Goal: Browse casually: Explore the website without a specific task or goal

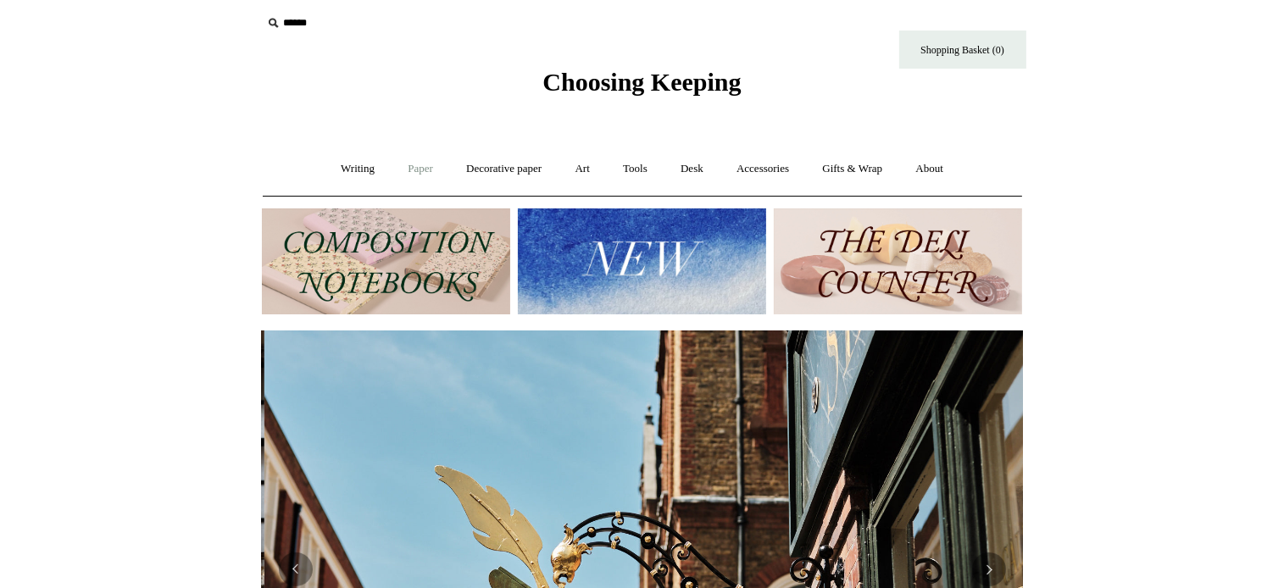
scroll to position [0, 761]
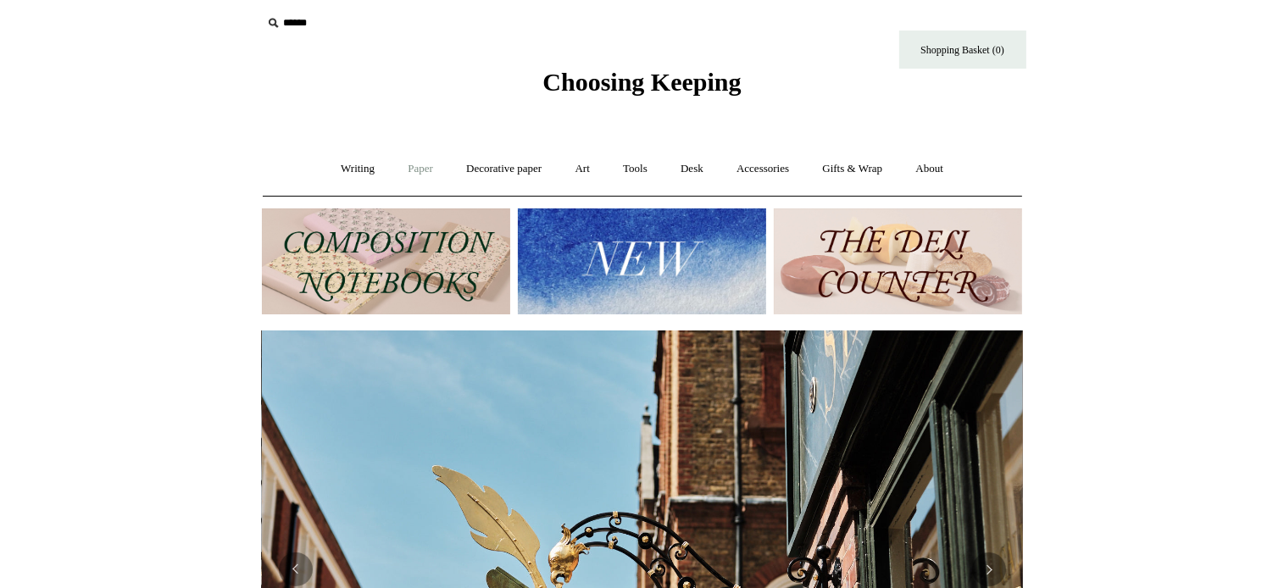
click at [405, 167] on link "Paper +" at bounding box center [421, 169] width 56 height 45
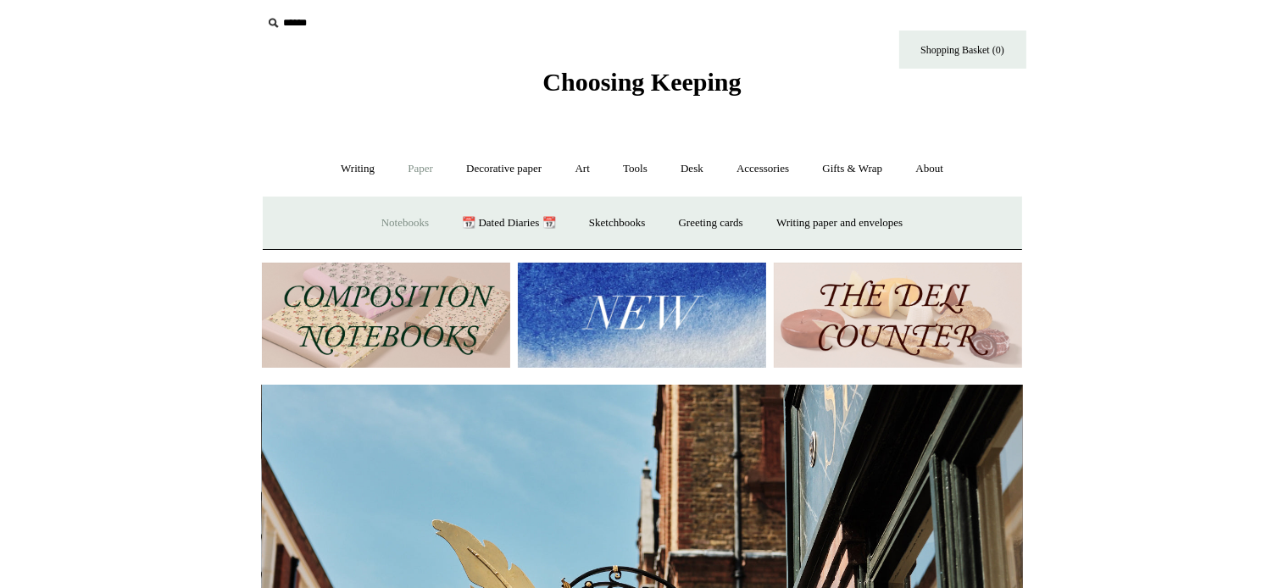
click at [391, 218] on link "Notebooks +" at bounding box center [405, 223] width 78 height 45
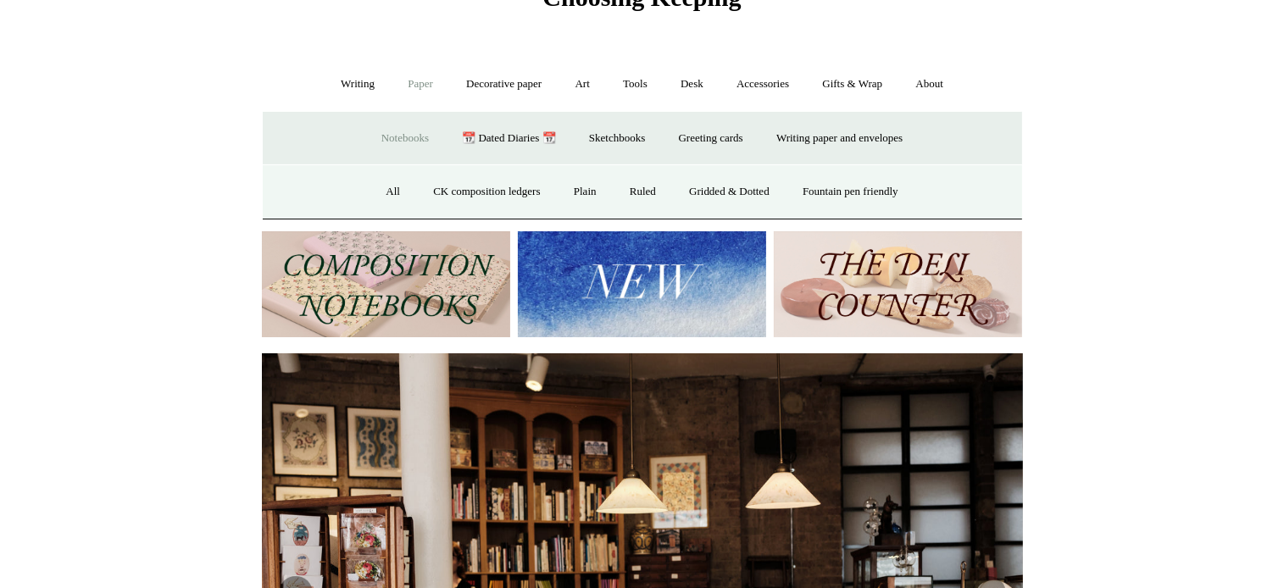
scroll to position [90, 0]
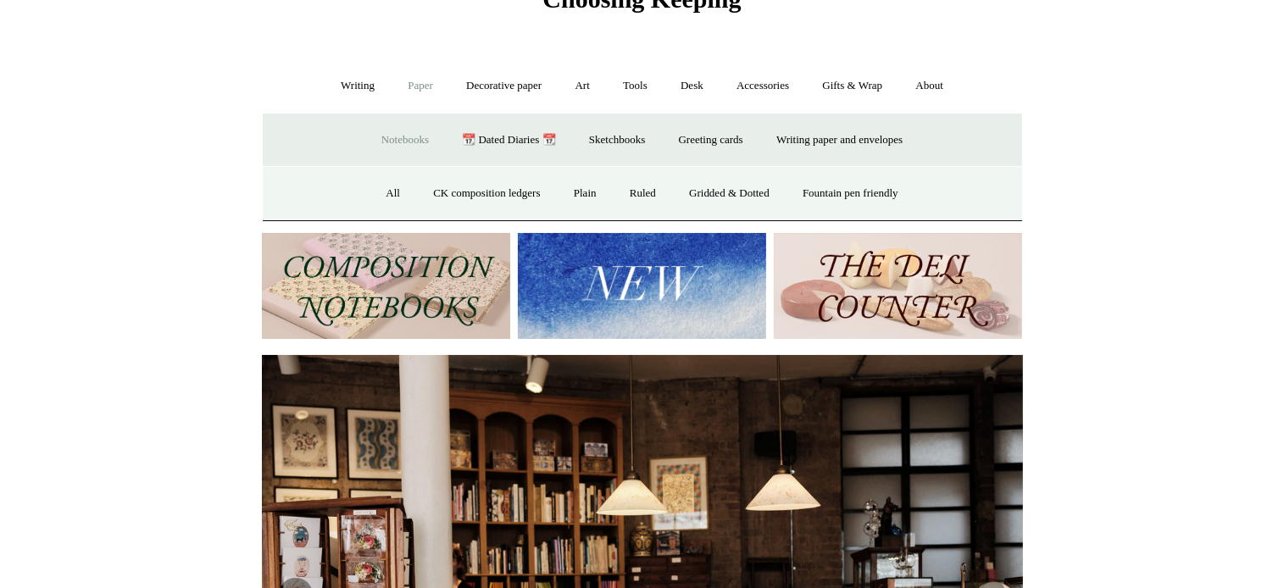
click at [394, 137] on link "Notebooks -" at bounding box center [405, 140] width 78 height 45
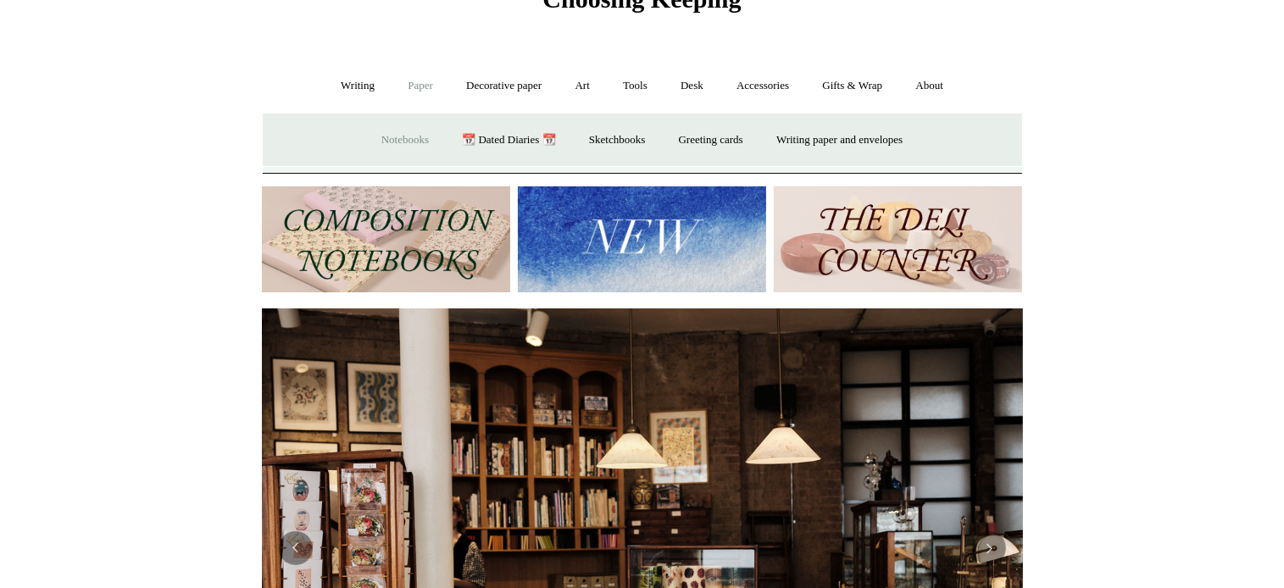
click at [395, 137] on link "Notebooks +" at bounding box center [405, 140] width 78 height 45
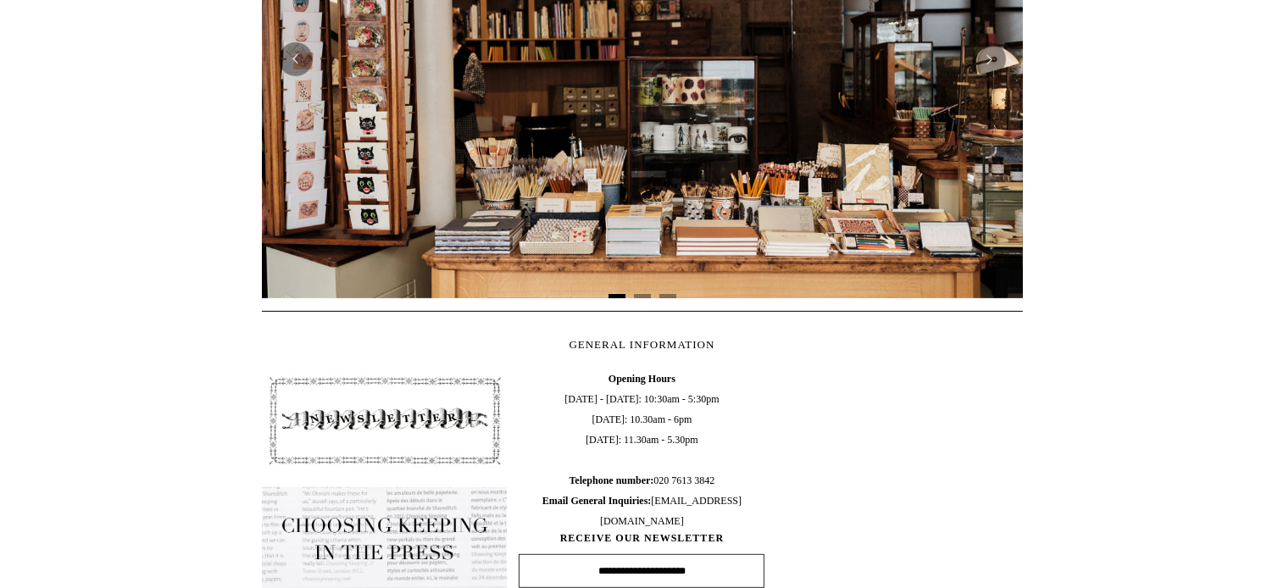
scroll to position [663, 0]
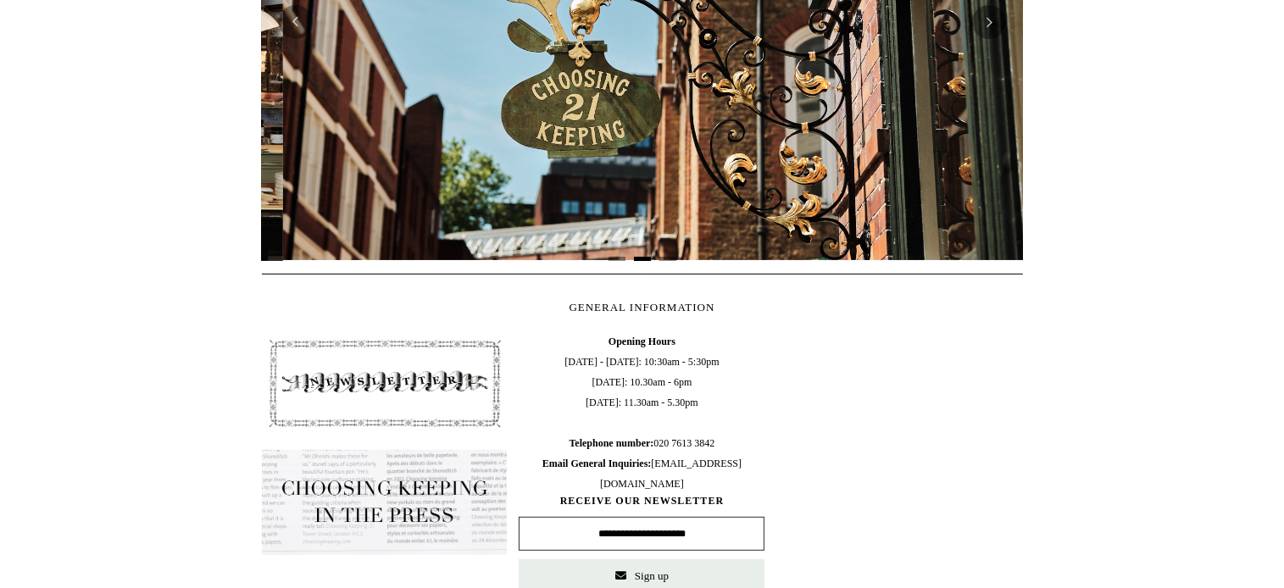
click at [360, 497] on img at bounding box center [385, 502] width 246 height 105
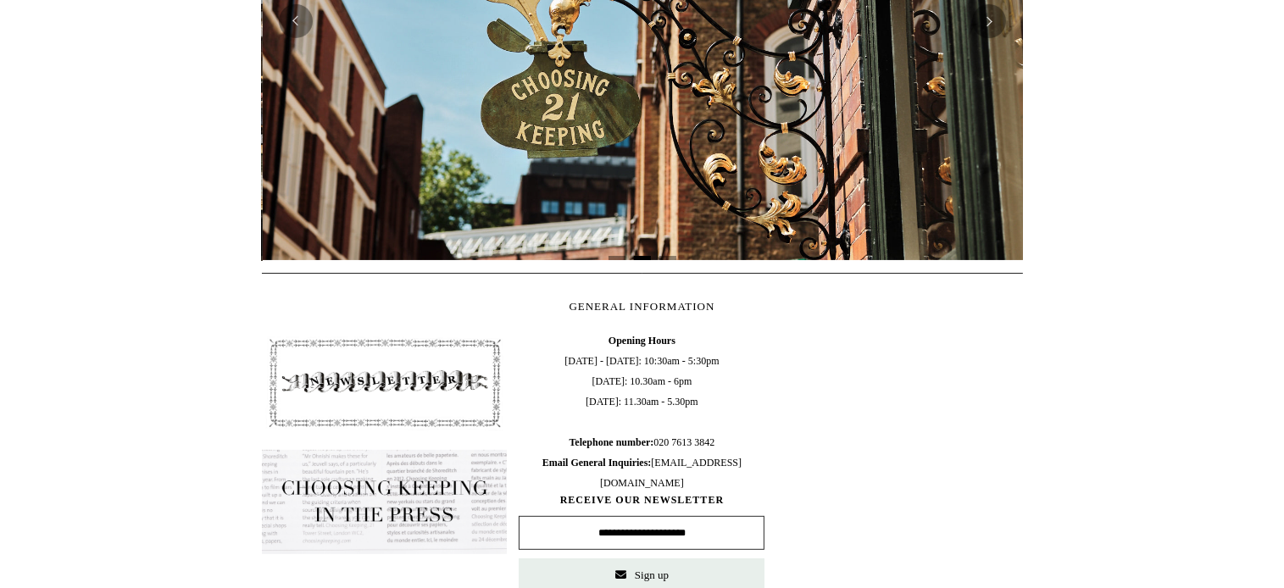
scroll to position [0, 761]
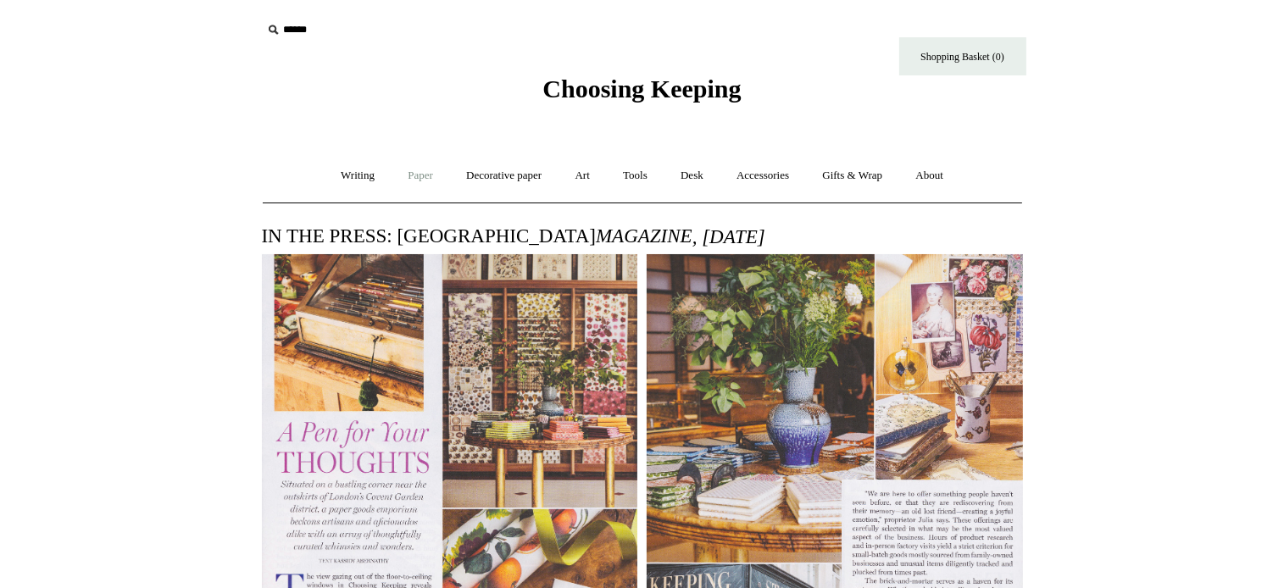
click at [409, 176] on link "Paper +" at bounding box center [421, 175] width 56 height 45
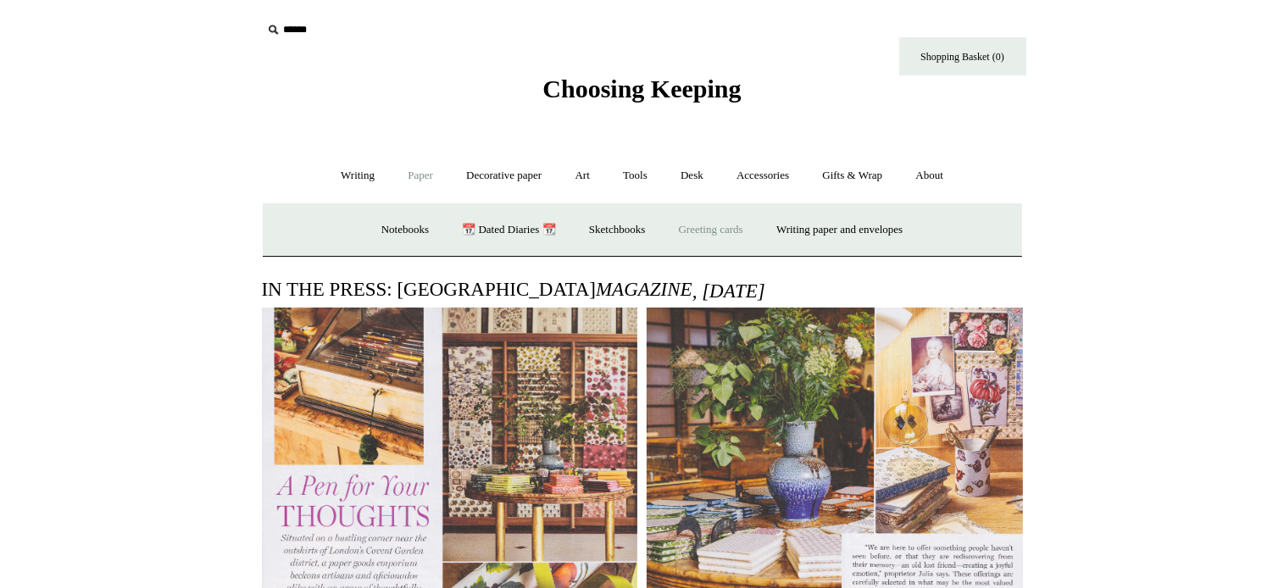
click at [715, 226] on link "Greeting cards +" at bounding box center [711, 230] width 95 height 45
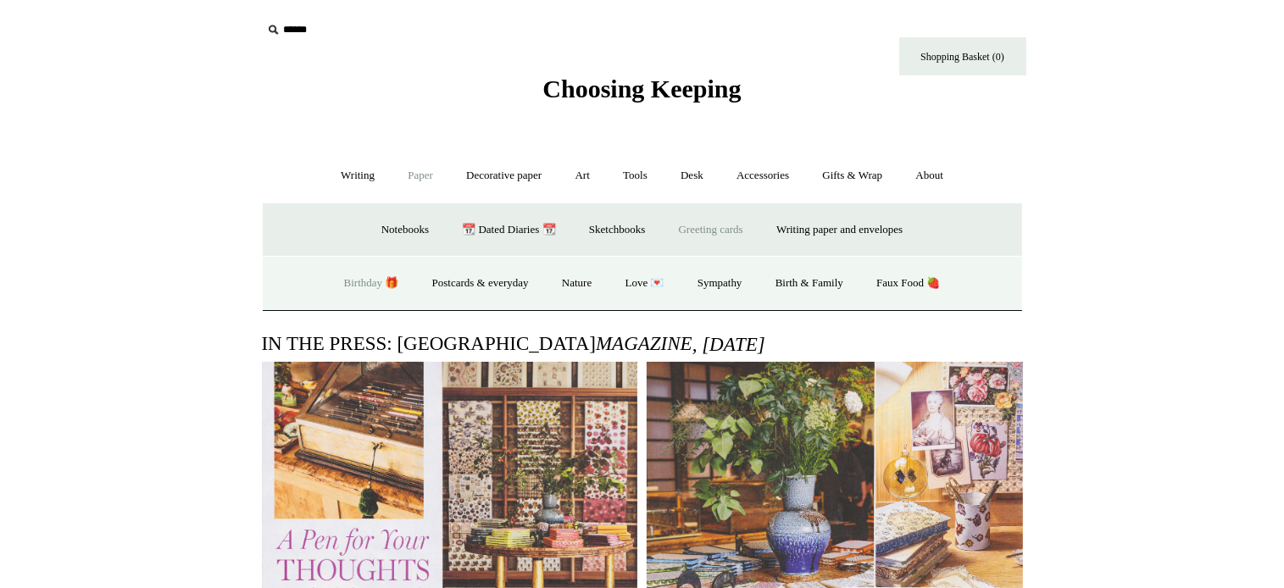
click at [354, 277] on link "Birthday 🎁" at bounding box center [372, 283] width 86 height 45
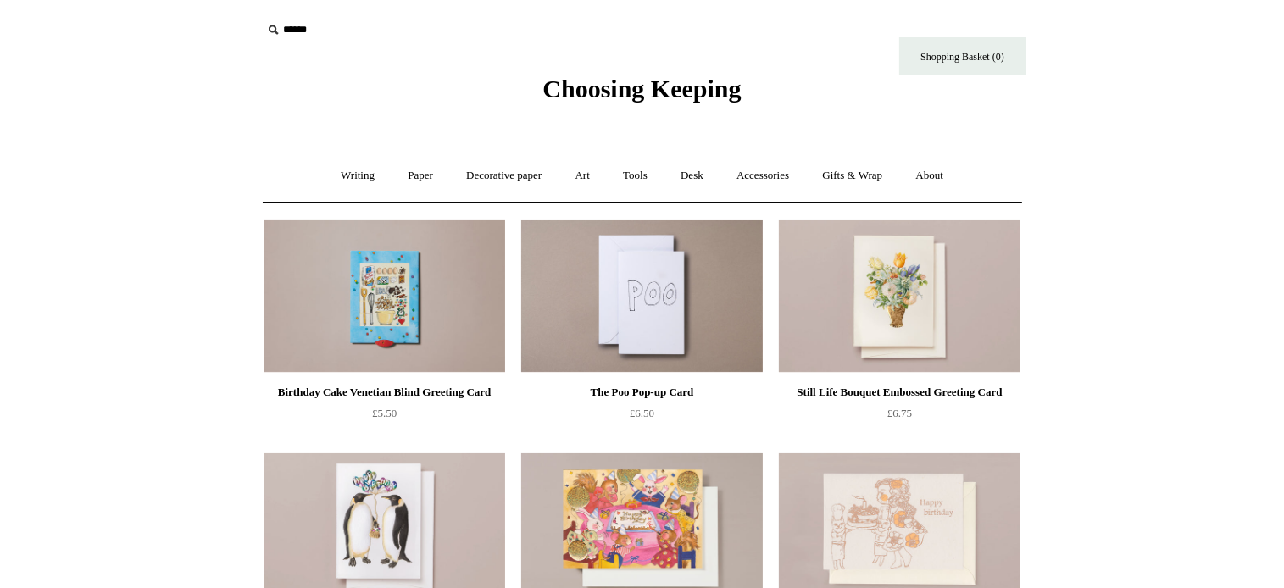
click at [381, 286] on img at bounding box center [385, 296] width 241 height 153
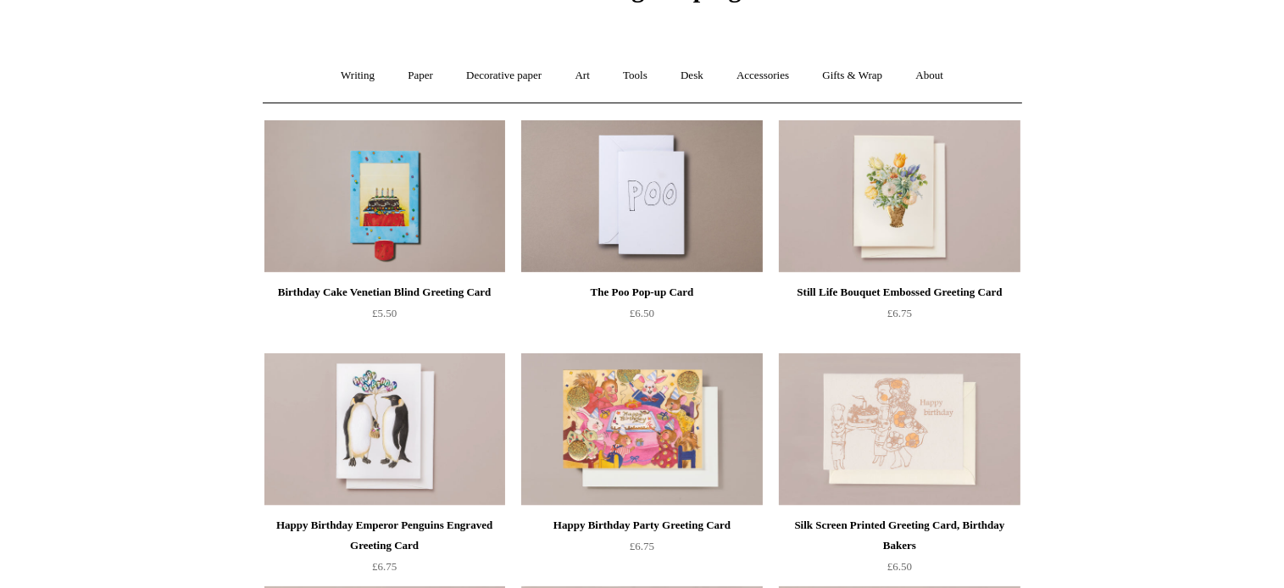
scroll to position [159, 0]
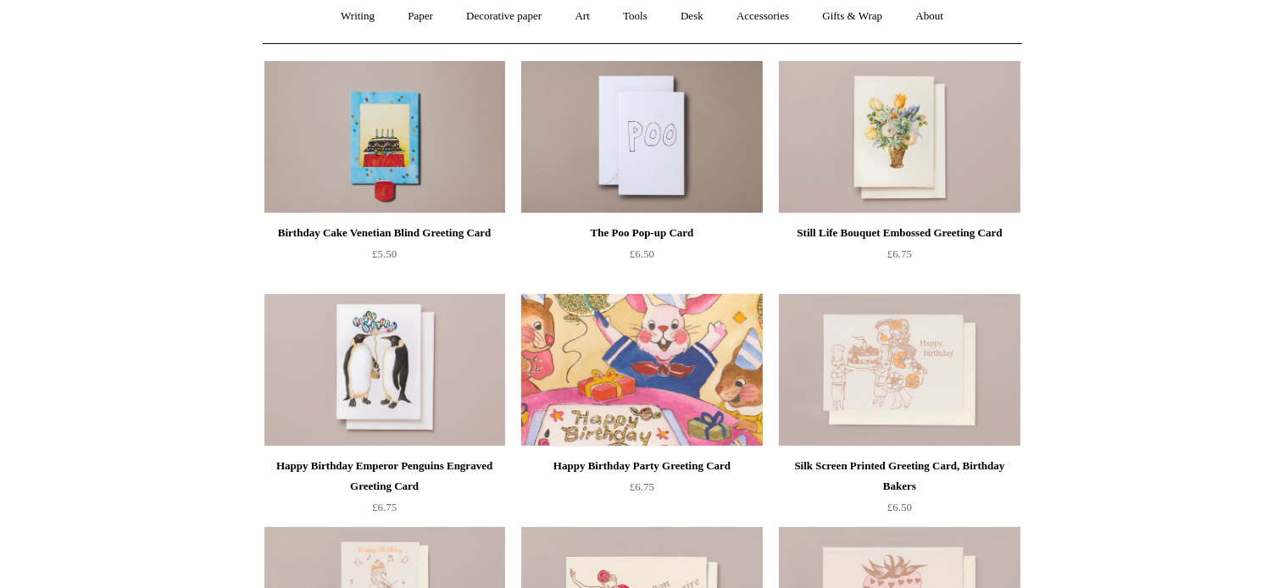
click at [626, 363] on img at bounding box center [641, 370] width 241 height 153
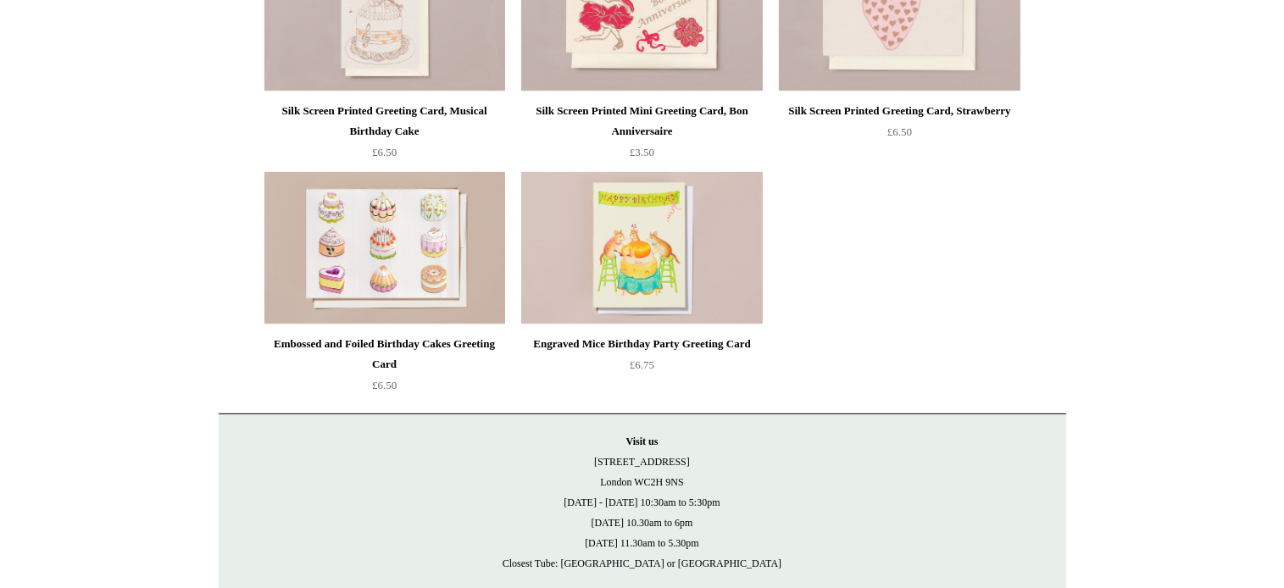
scroll to position [0, 0]
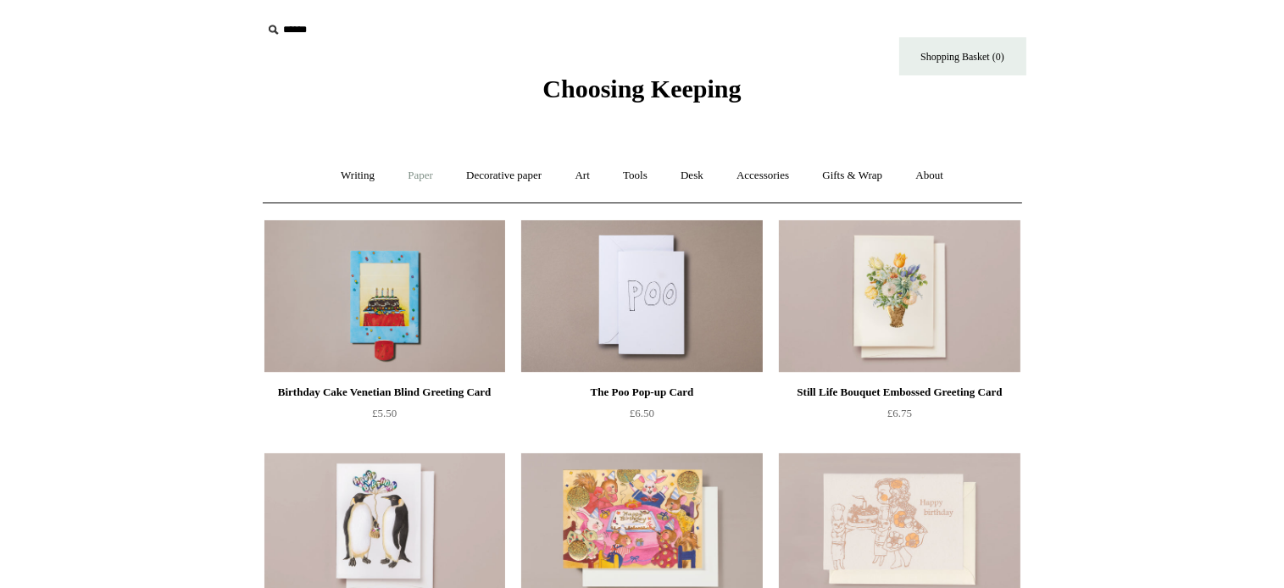
click at [412, 176] on link "Paper +" at bounding box center [421, 175] width 56 height 45
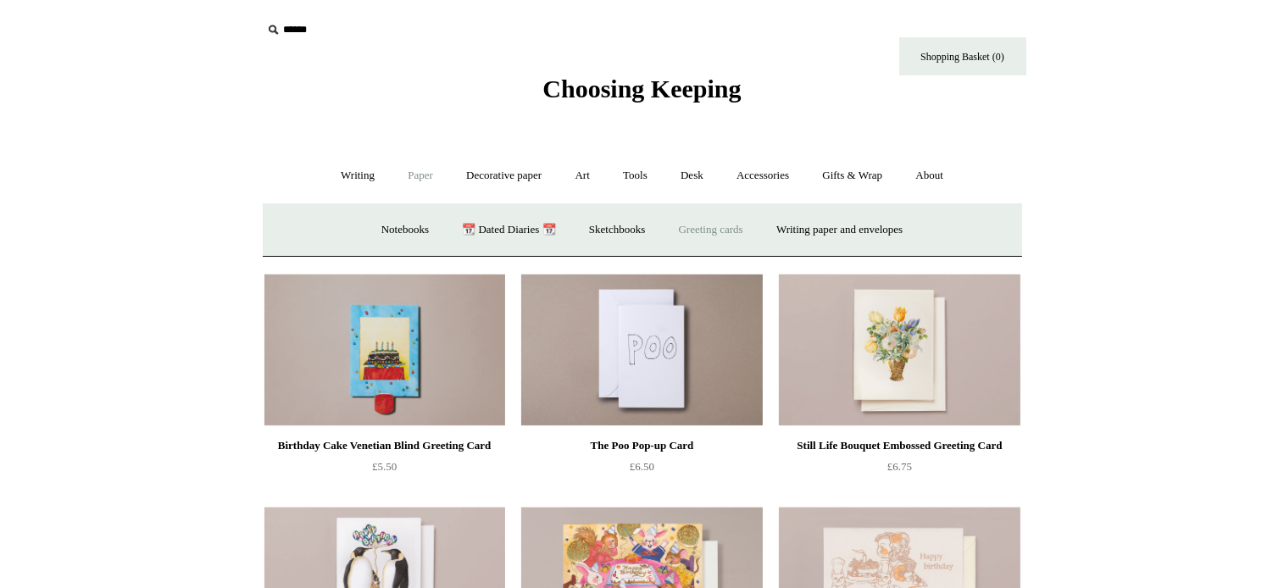
click at [709, 229] on link "Greeting cards +" at bounding box center [711, 230] width 95 height 45
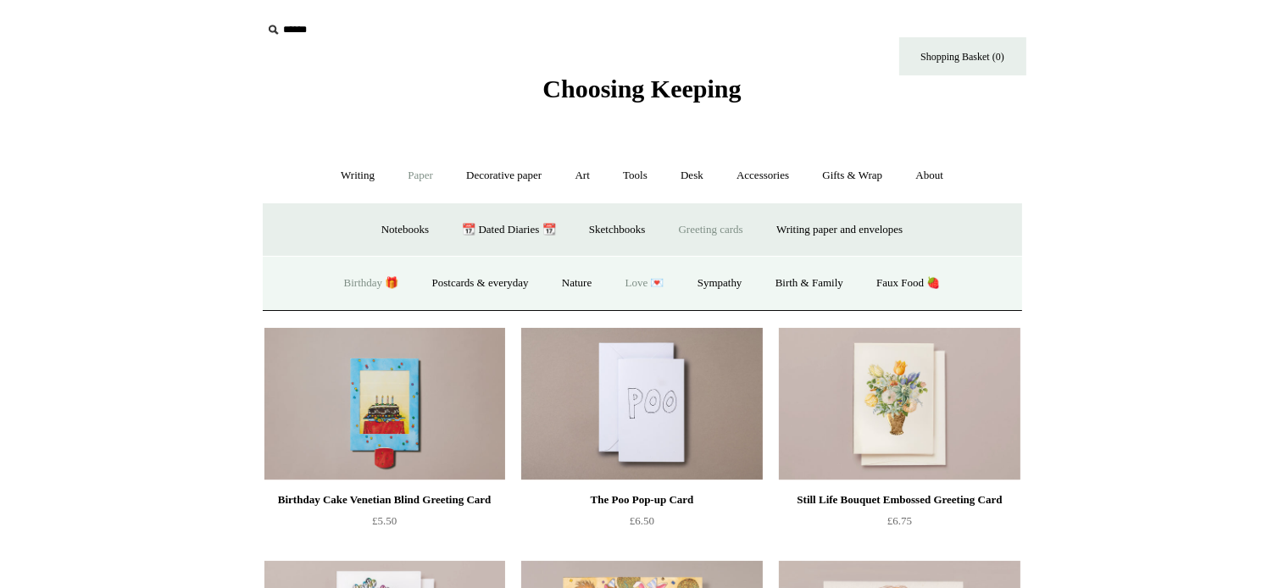
click at [636, 284] on link "Love 💌" at bounding box center [645, 283] width 70 height 45
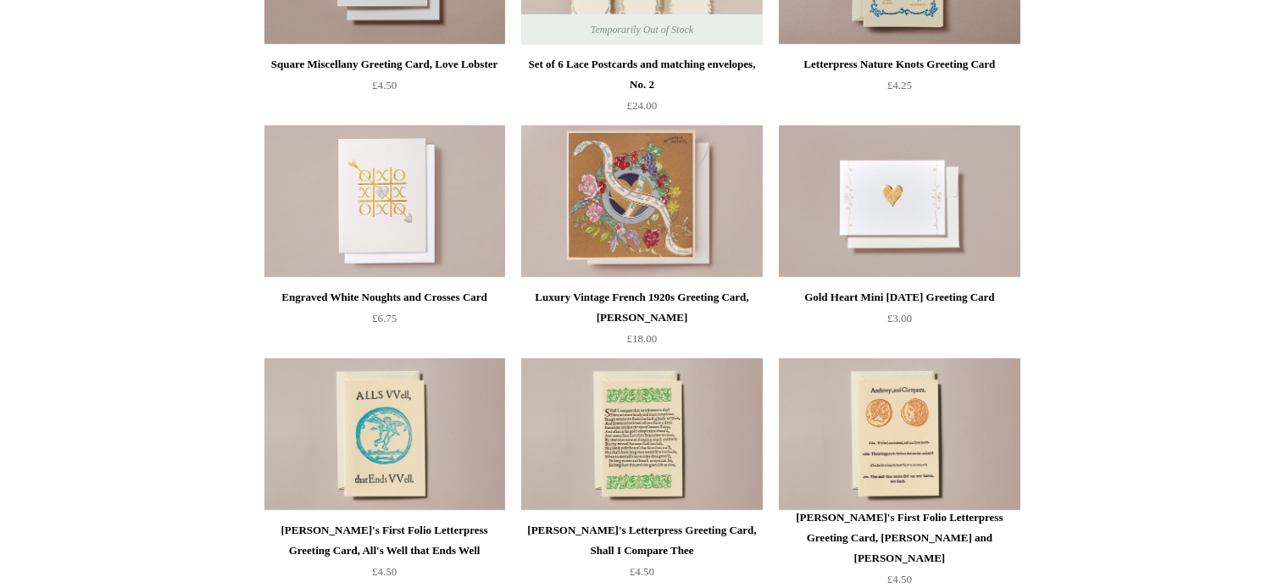
scroll to position [1021, 0]
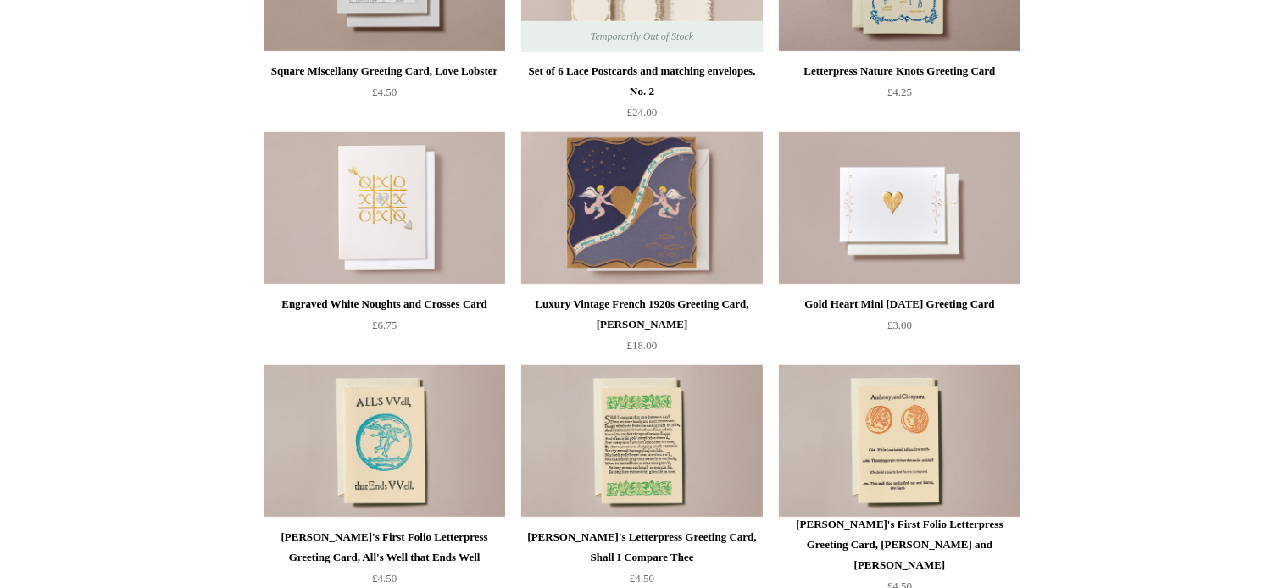
click at [627, 210] on img at bounding box center [641, 208] width 241 height 153
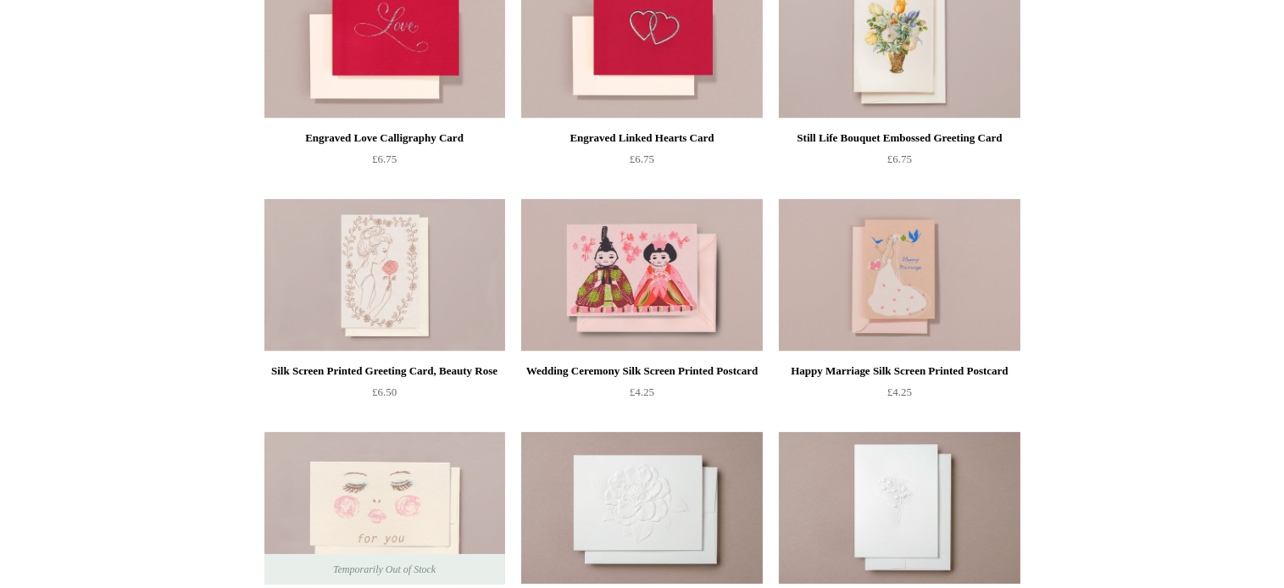
scroll to position [0, 0]
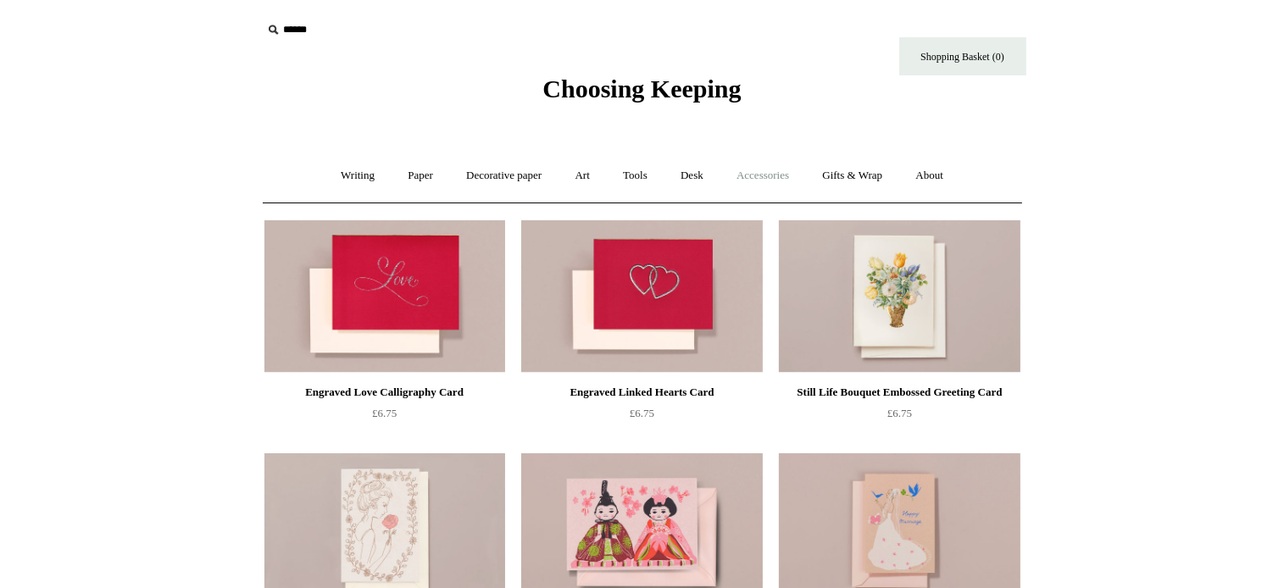
click at [759, 176] on link "Accessories +" at bounding box center [762, 175] width 83 height 45
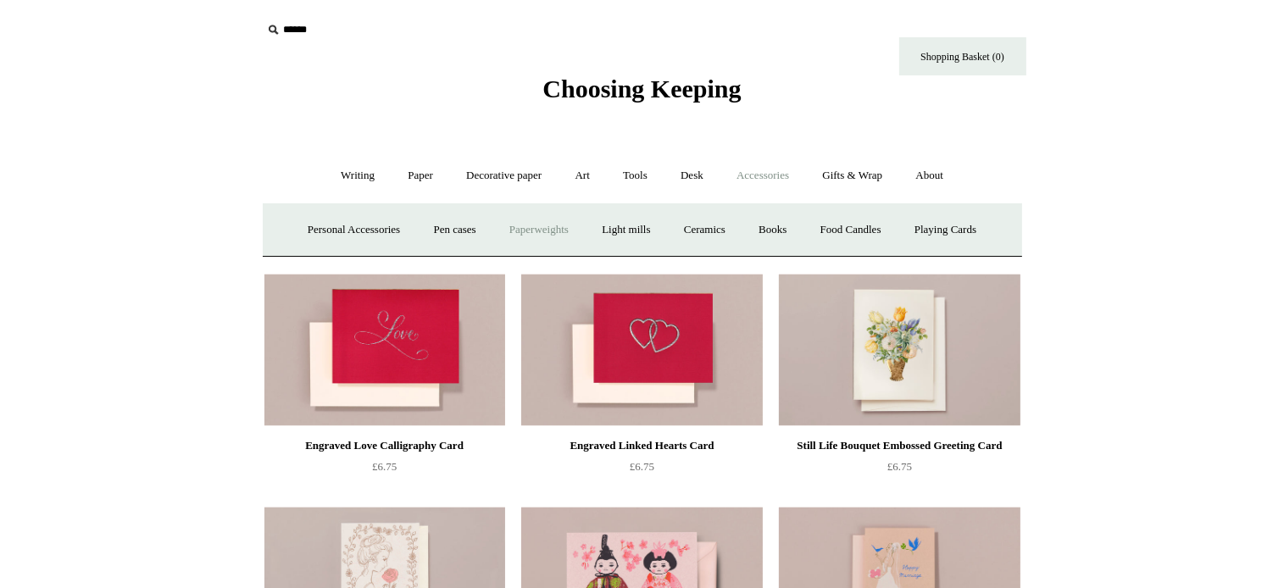
click at [531, 231] on link "Paperweights +" at bounding box center [539, 230] width 90 height 45
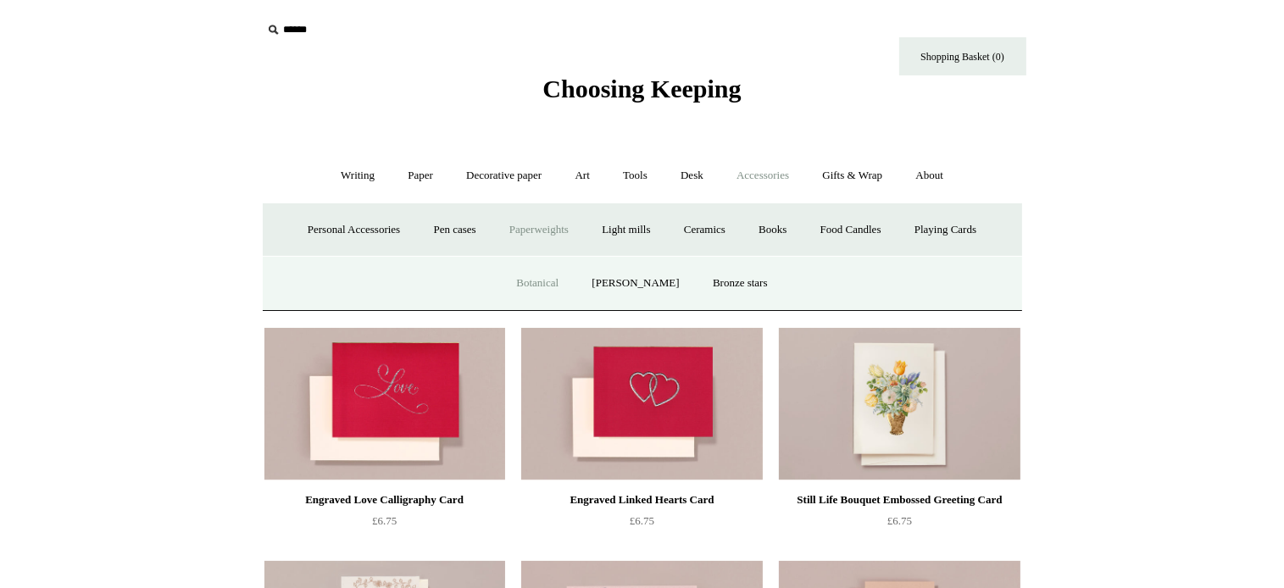
click at [543, 283] on link "Botanical" at bounding box center [537, 283] width 73 height 45
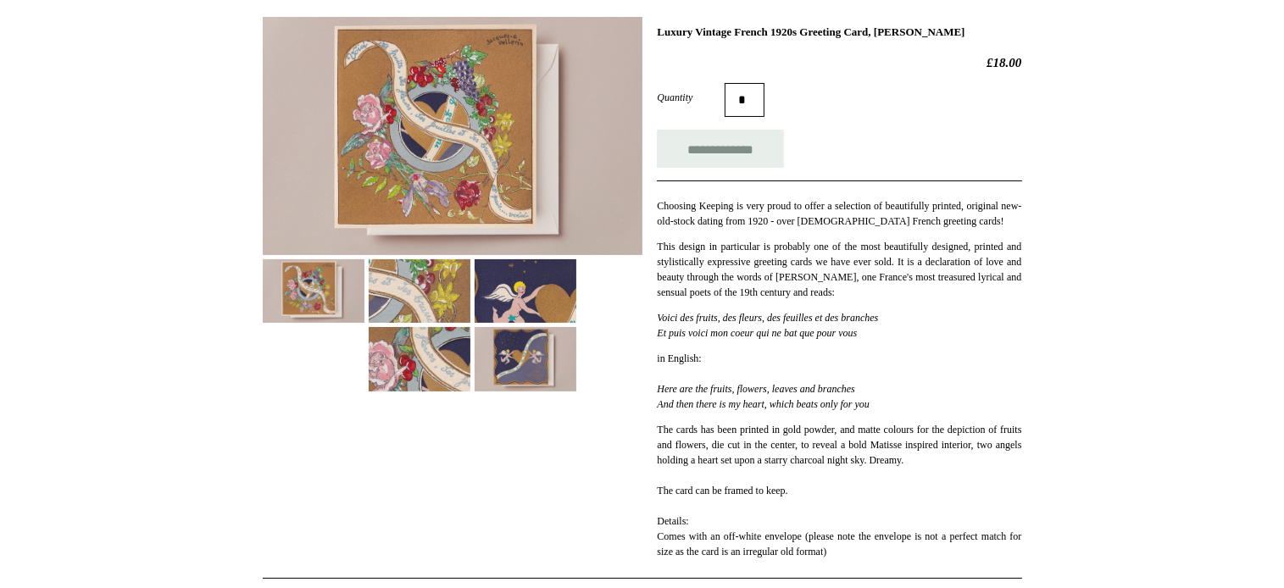
scroll to position [248, 0]
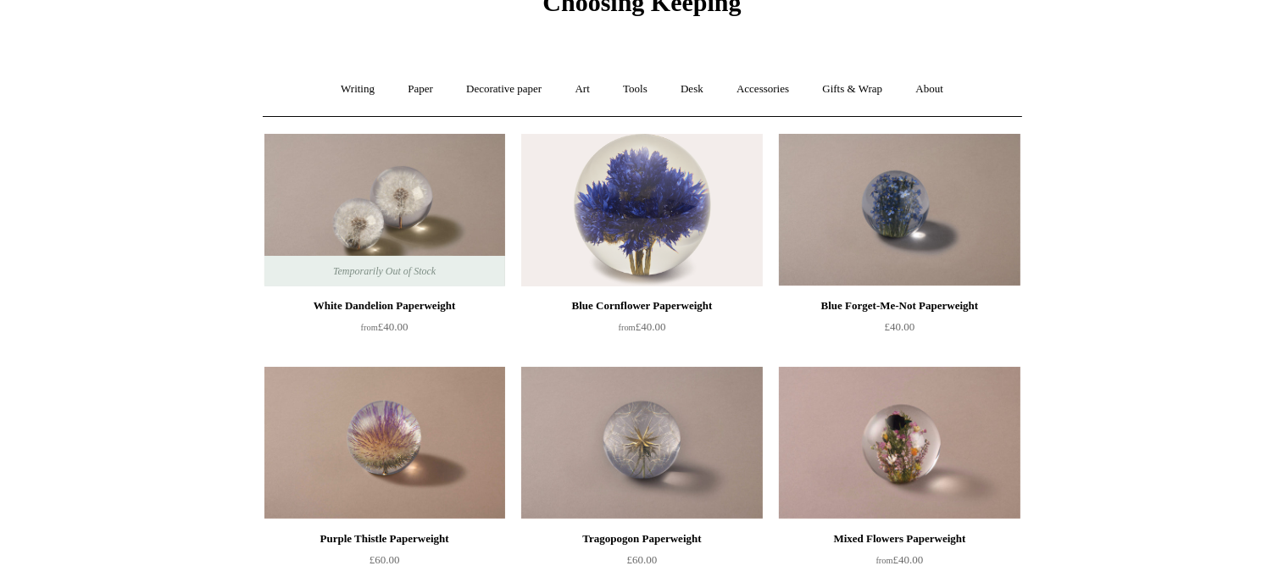
scroll to position [89, 0]
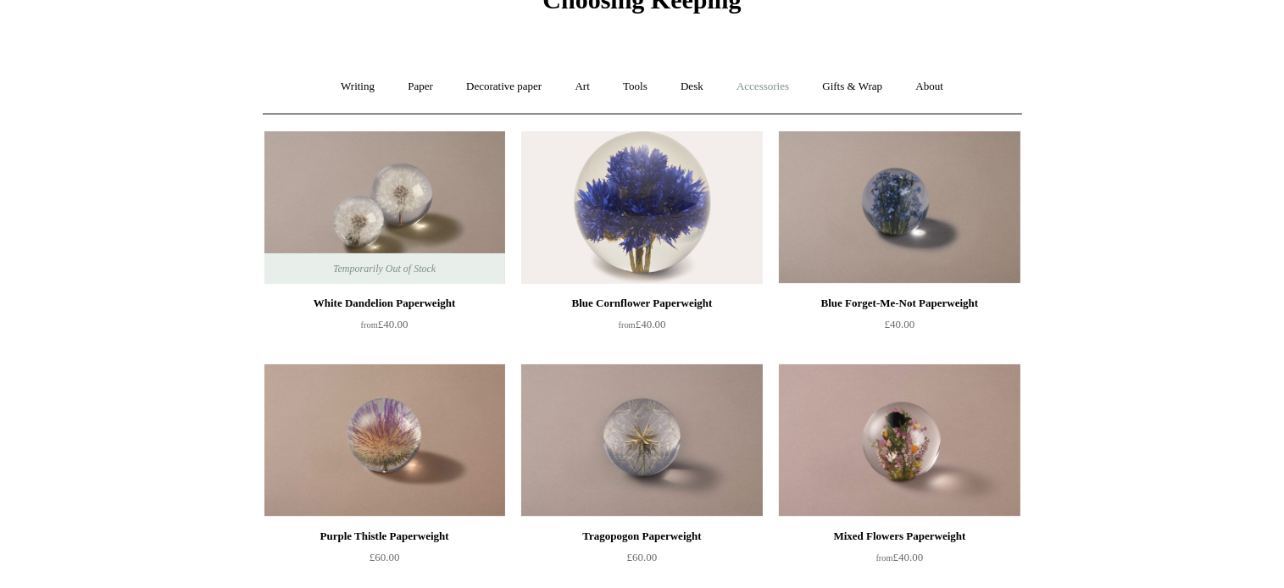
click at [758, 81] on link "Accessories +" at bounding box center [762, 86] width 83 height 45
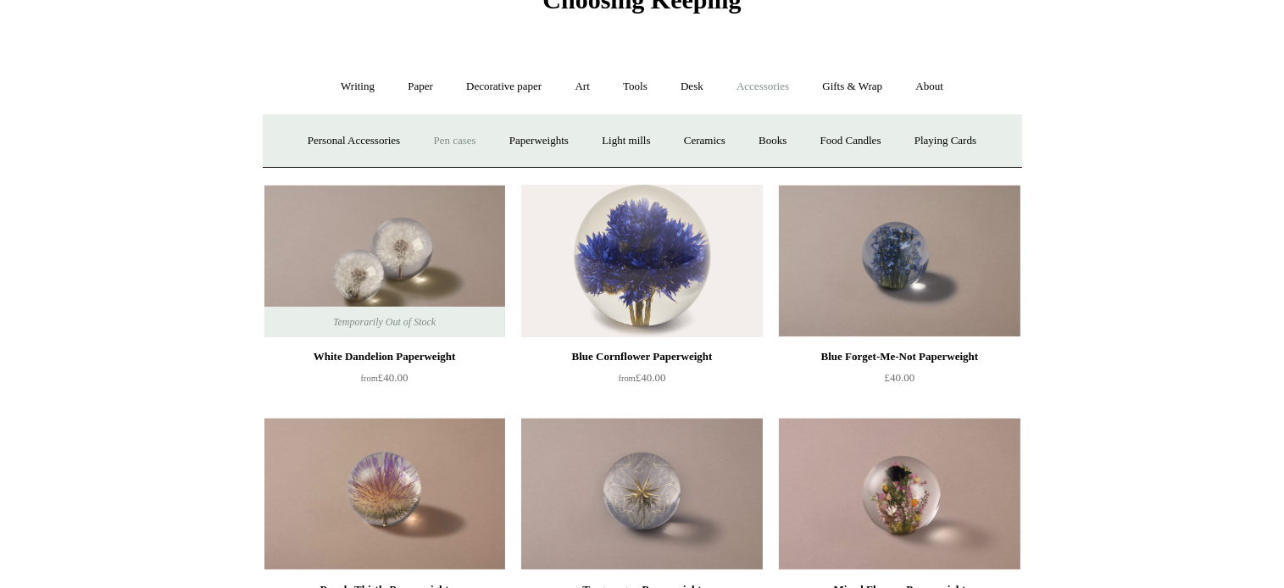
click at [441, 136] on link "Pen cases" at bounding box center [454, 141] width 73 height 45
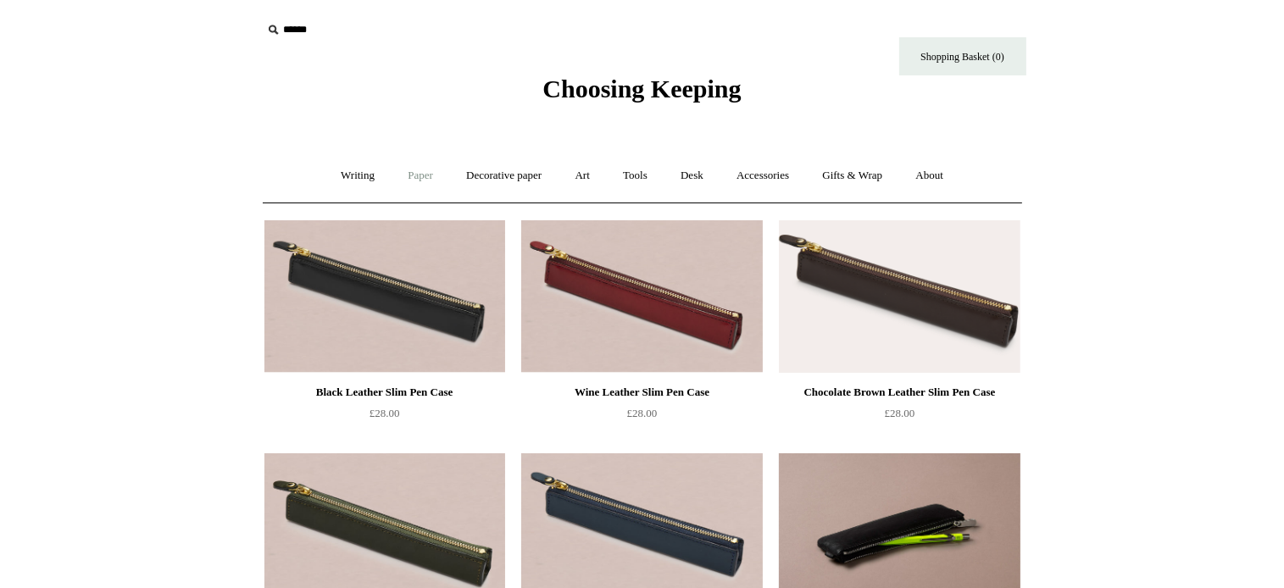
click at [409, 171] on link "Paper +" at bounding box center [421, 175] width 56 height 45
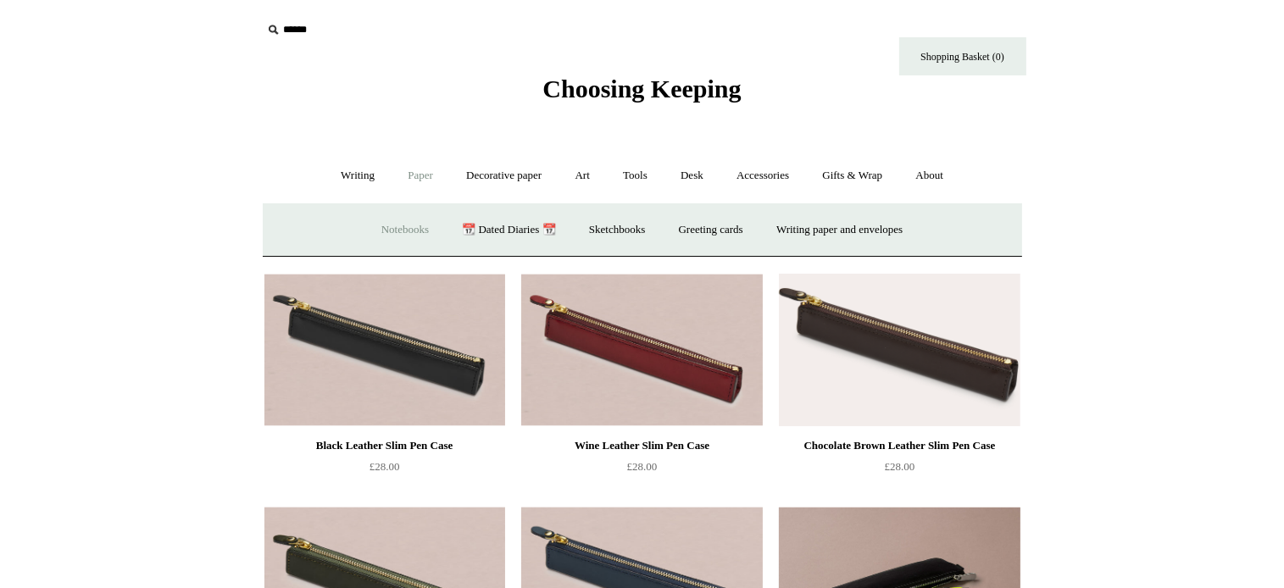
click at [398, 228] on link "Notebooks +" at bounding box center [405, 230] width 78 height 45
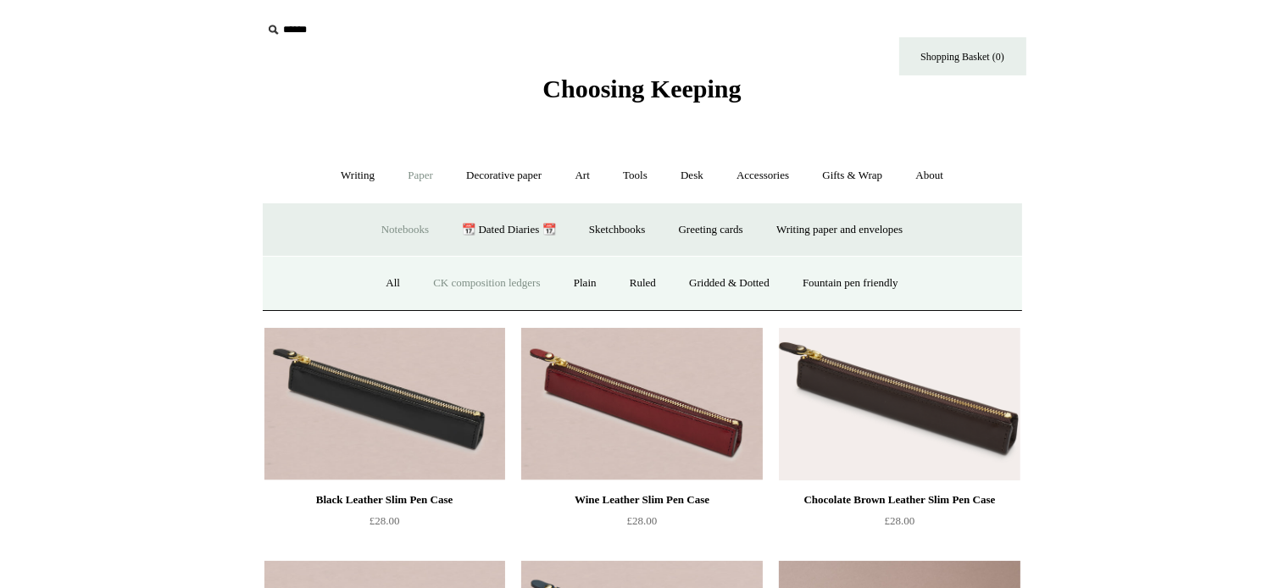
click at [460, 282] on link "CK composition ledgers" at bounding box center [486, 283] width 137 height 45
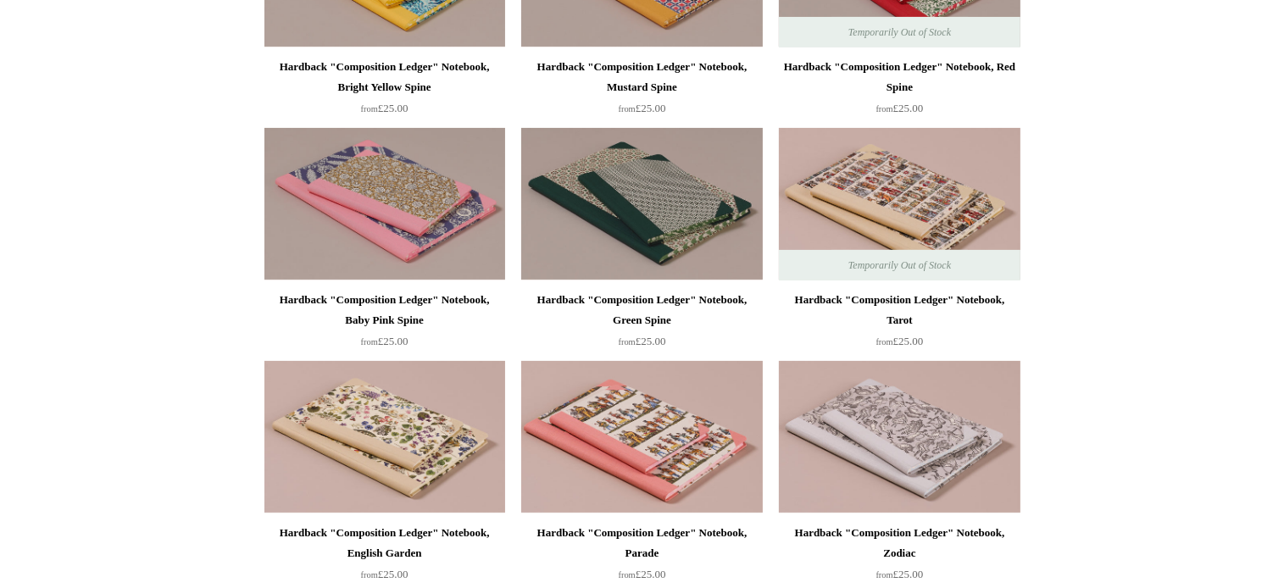
scroll to position [354, 0]
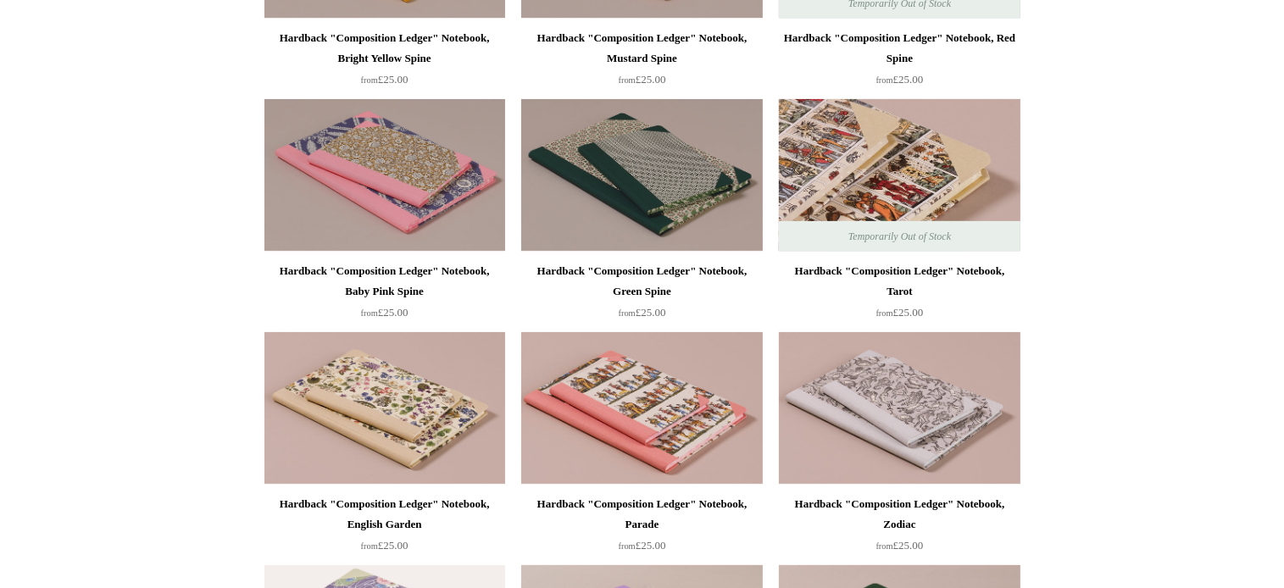
click at [897, 164] on img at bounding box center [899, 175] width 241 height 153
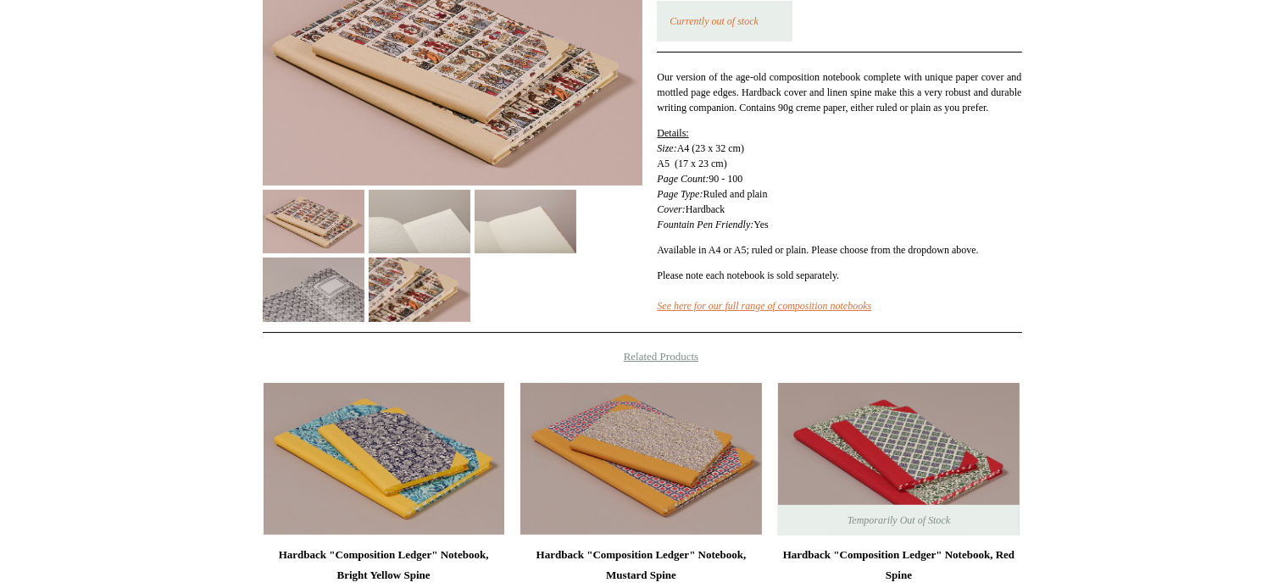
scroll to position [142, 0]
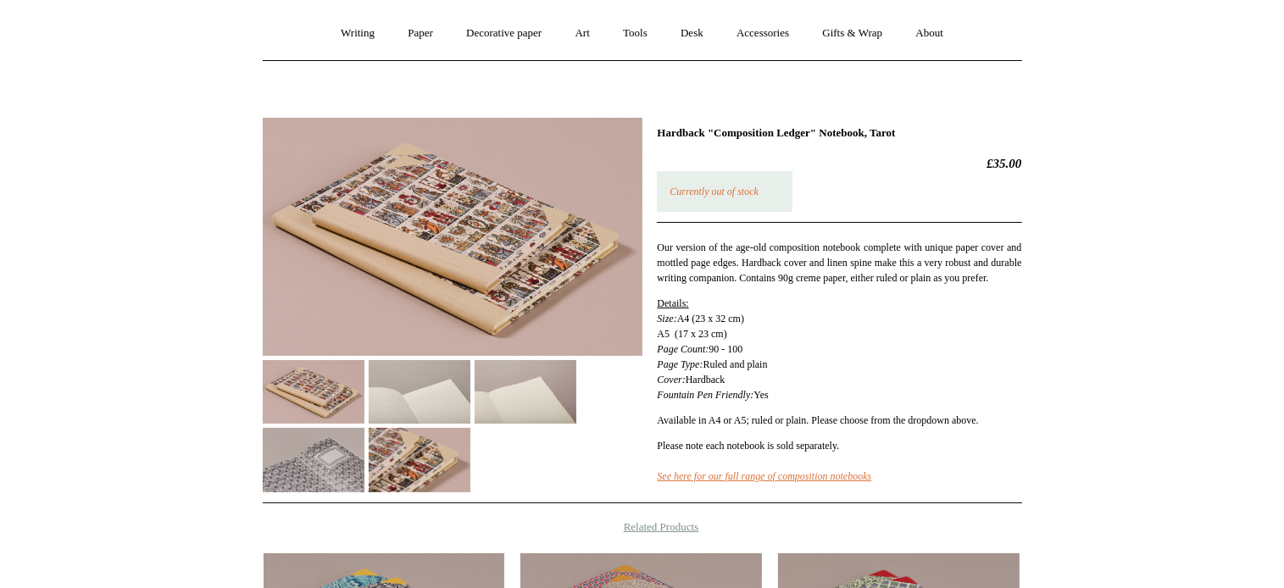
click at [458, 207] on img at bounding box center [453, 237] width 380 height 238
